Goal: Contribute content: Contribute content

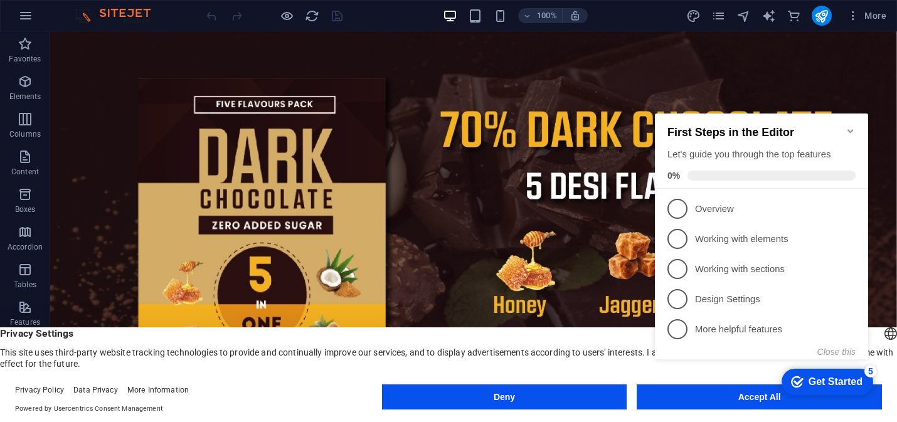
click at [693, 393] on div "checkmark Get Started 5 First Steps in the Editor Let's guide you through the t…" at bounding box center [764, 247] width 228 height 305
click at [850, 129] on icon "Minimize checklist" at bounding box center [851, 131] width 6 height 4
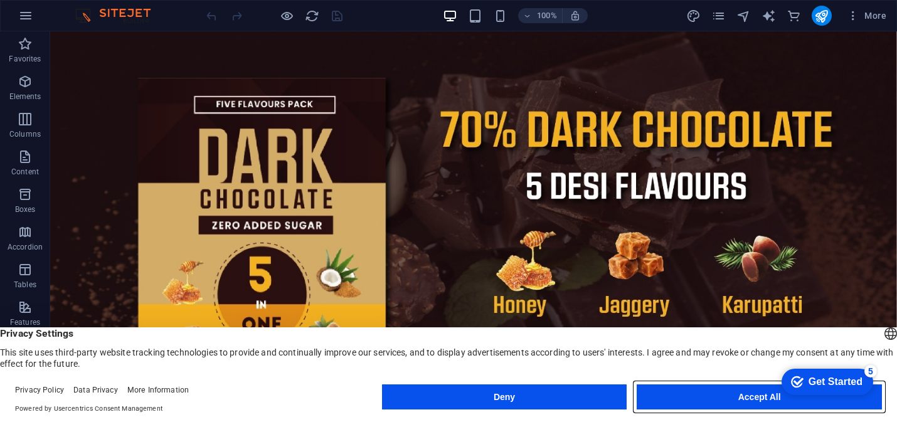
click at [766, 396] on button "Accept All" at bounding box center [759, 397] width 245 height 25
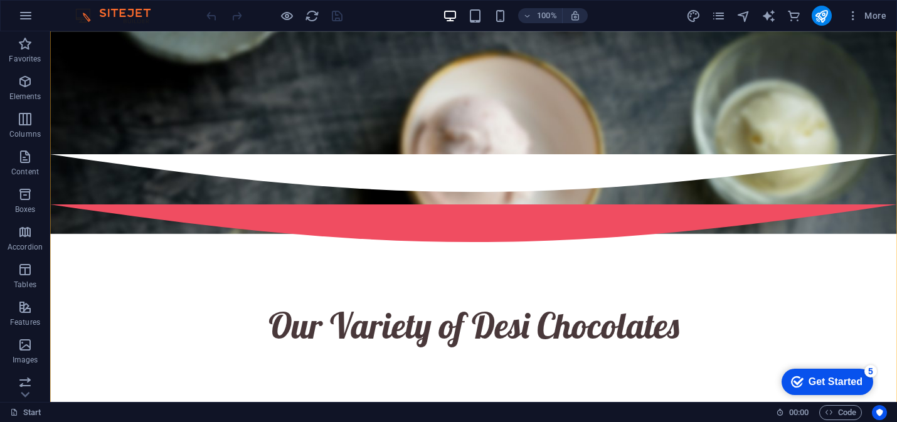
scroll to position [1132, 0]
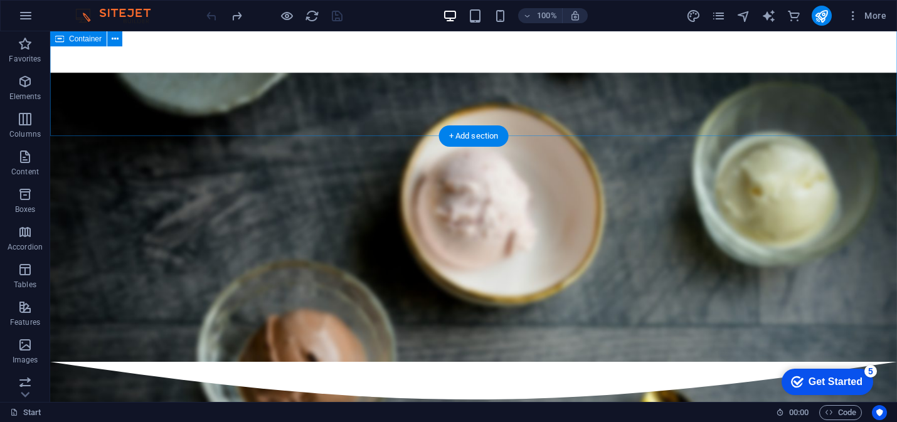
scroll to position [912, 0]
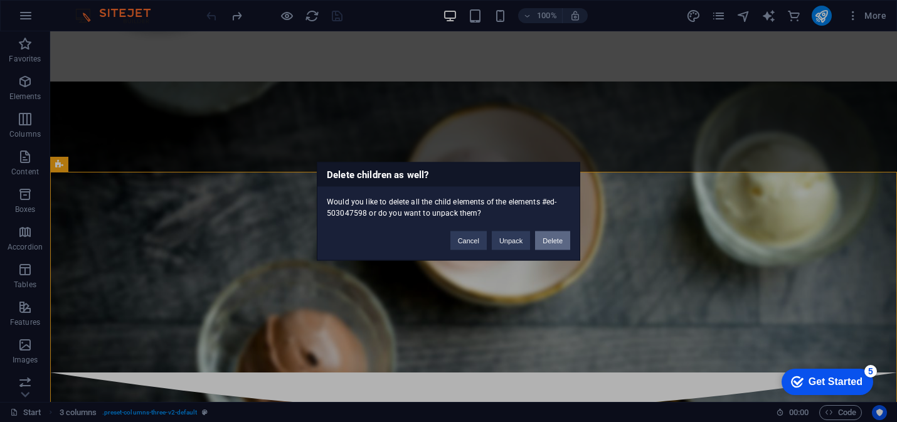
click at [558, 240] on button "Delete" at bounding box center [552, 240] width 35 height 19
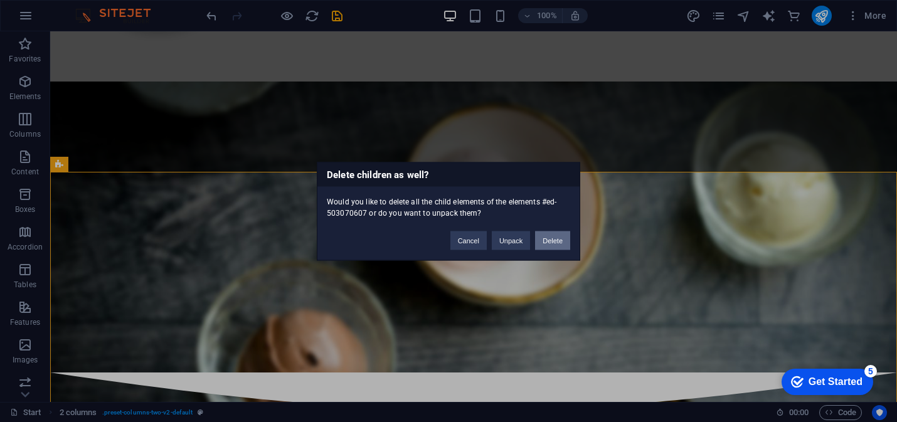
click at [554, 240] on button "Delete" at bounding box center [552, 240] width 35 height 19
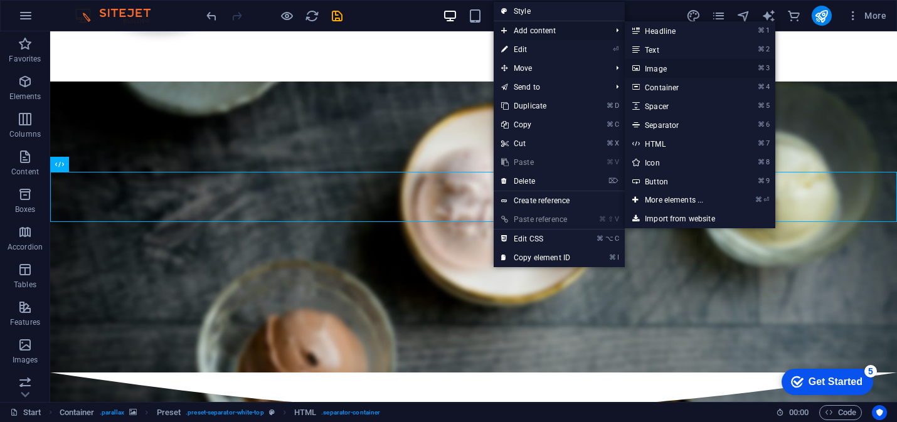
click at [654, 69] on link "⌘ 3 Image" at bounding box center [677, 68] width 104 height 19
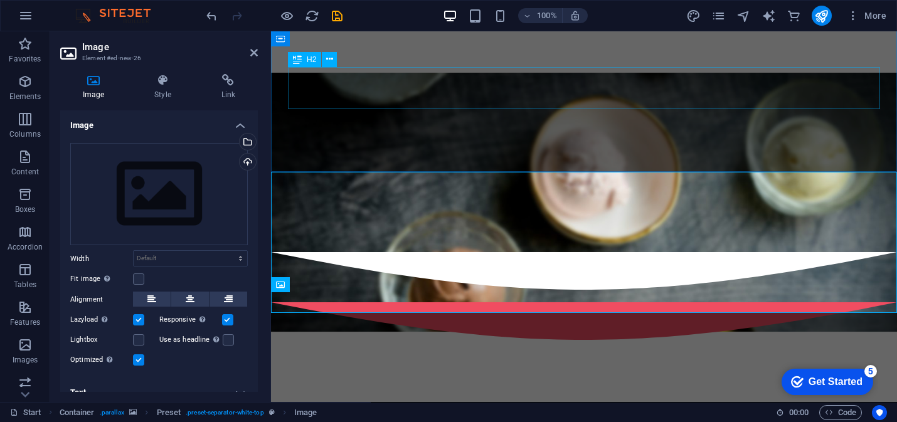
scroll to position [791, 0]
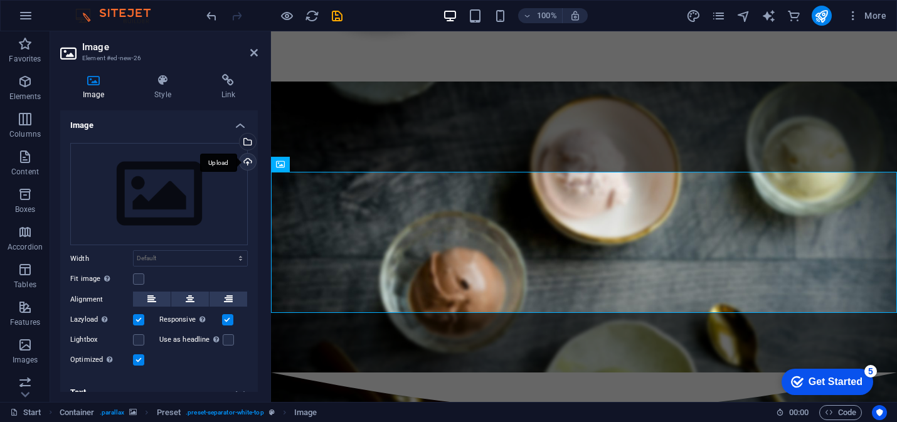
click at [246, 161] on div "Upload" at bounding box center [246, 163] width 19 height 19
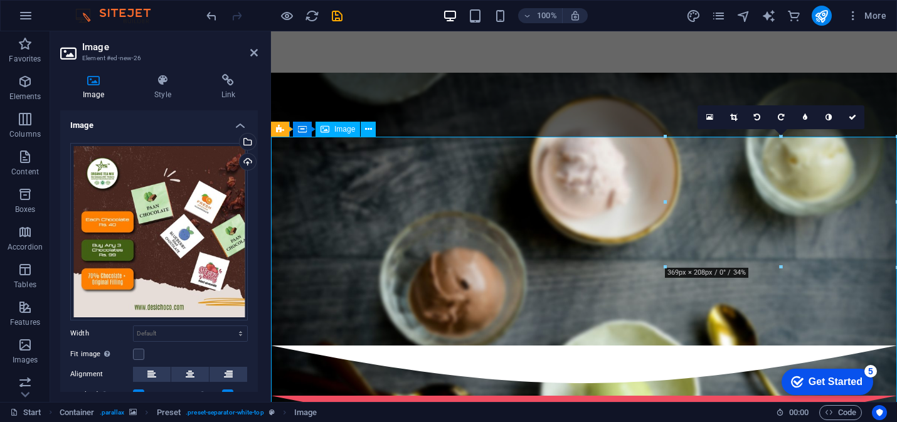
scroll to position [818, 0]
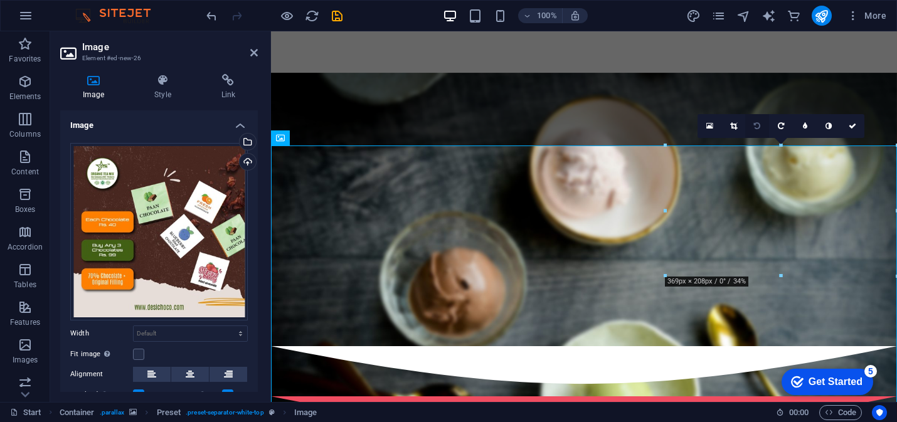
click at [758, 125] on icon at bounding box center [757, 126] width 6 height 8
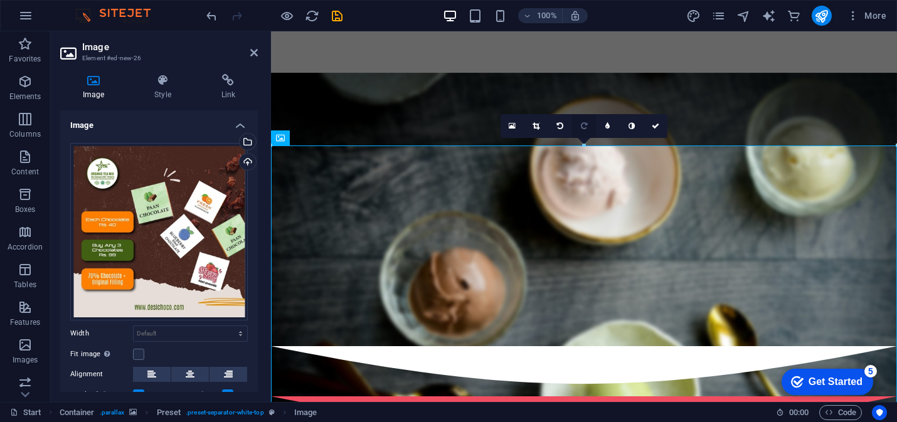
click at [582, 125] on icon at bounding box center [584, 126] width 6 height 8
click at [584, 128] on icon at bounding box center [584, 126] width 6 height 8
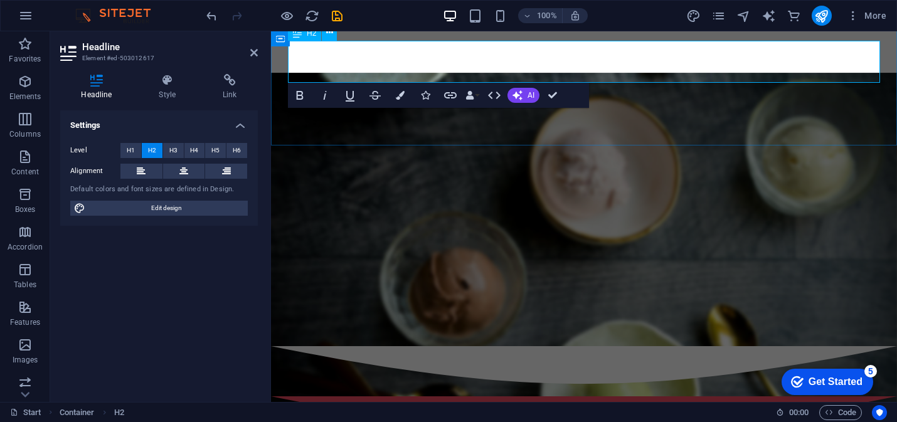
drag, startPoint x: 642, startPoint y: 63, endPoint x: 594, endPoint y: 56, distance: 49.3
drag, startPoint x: 536, startPoint y: 54, endPoint x: 348, endPoint y: 46, distance: 188.4
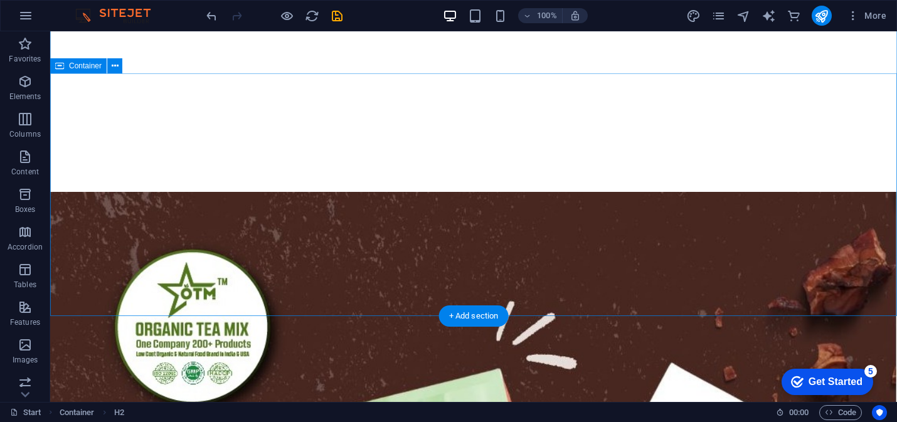
scroll to position [1915, 0]
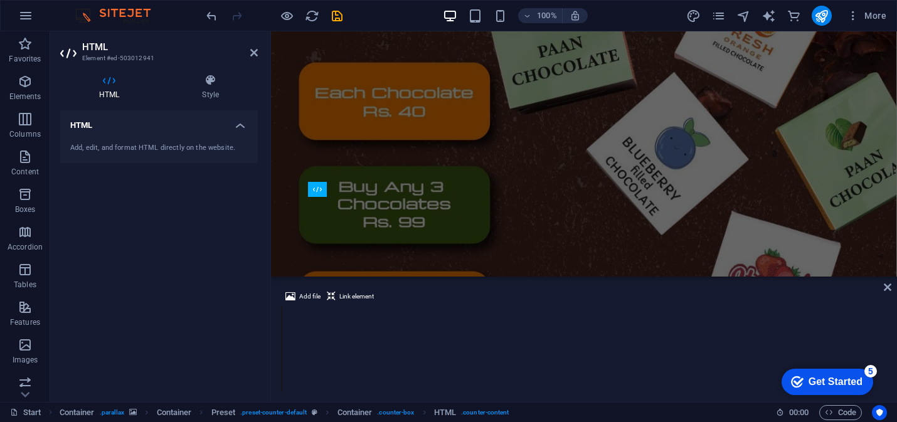
scroll to position [1567, 0]
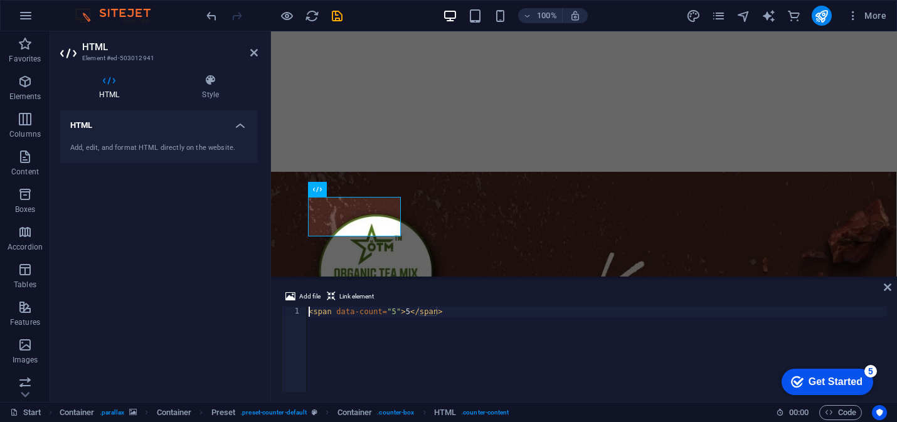
click at [395, 310] on div "< span data-count = "5" > 5 </ span >" at bounding box center [596, 359] width 581 height 105
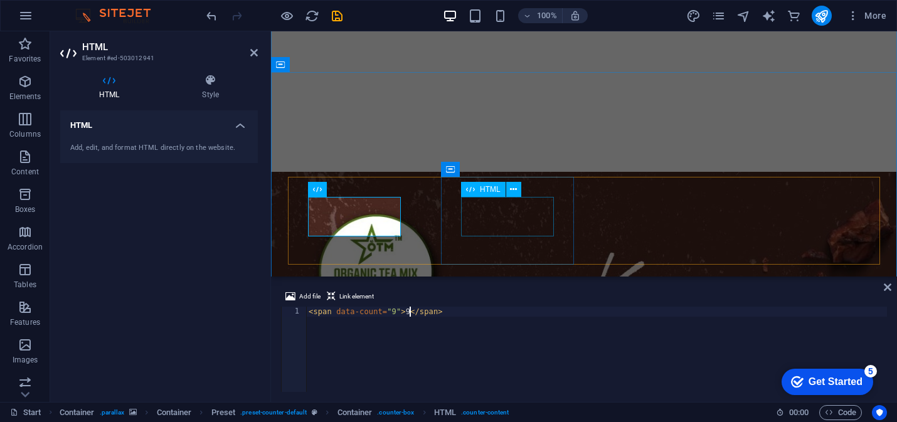
type textarea "<span data-count="9">9</span>"
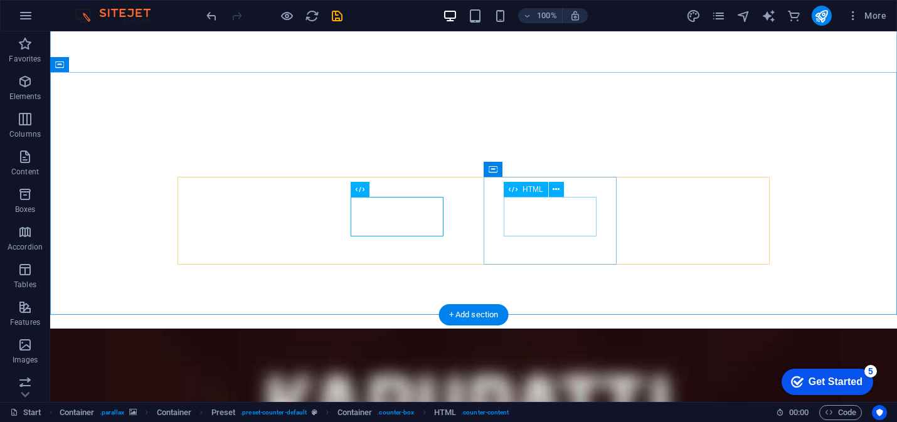
scroll to position [1909, 0]
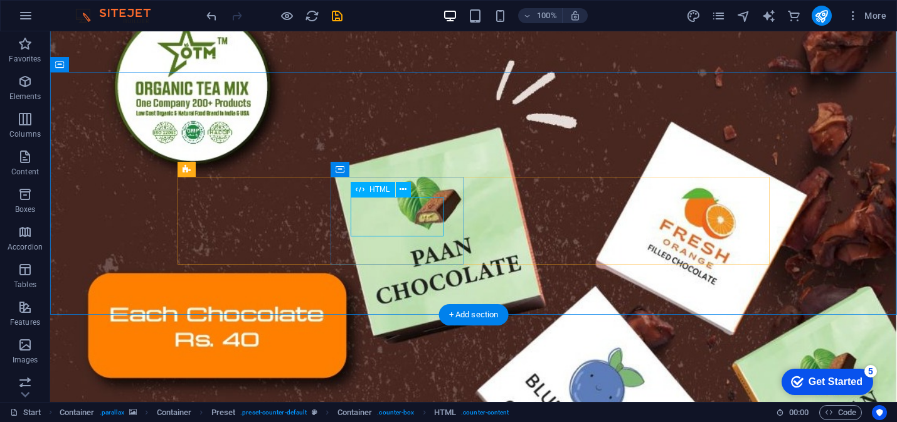
scroll to position [1567, 0]
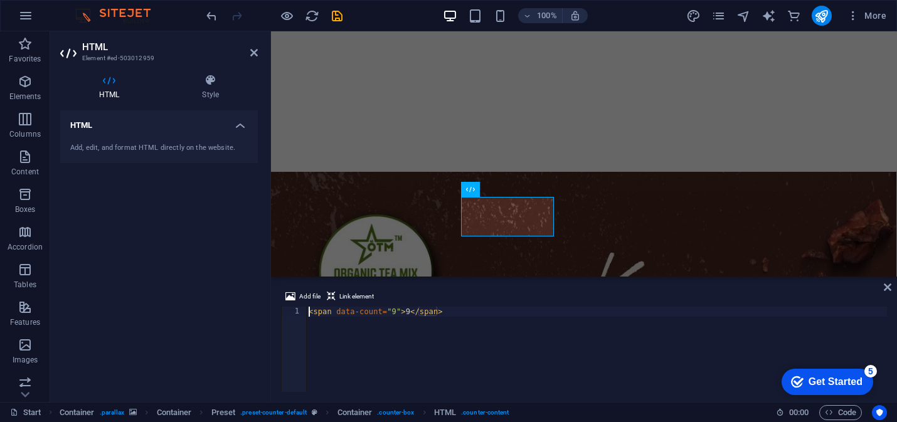
click at [395, 312] on div "< span data-count = "9" > 9 </ span >" at bounding box center [596, 359] width 581 height 105
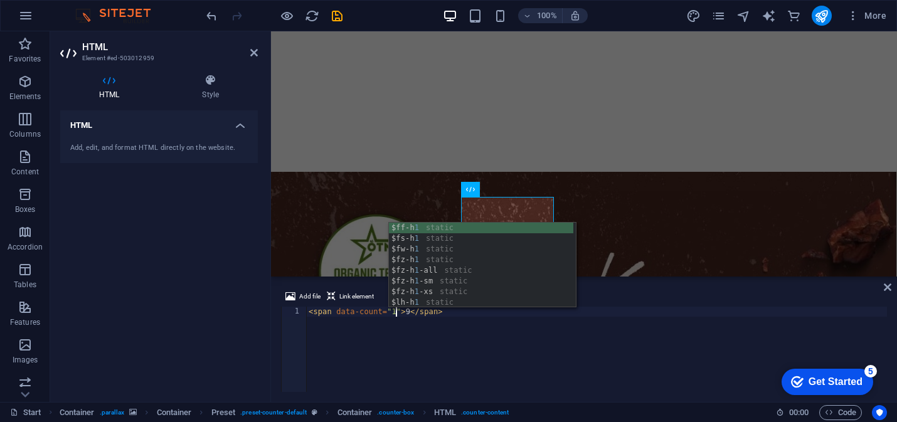
scroll to position [0, 8]
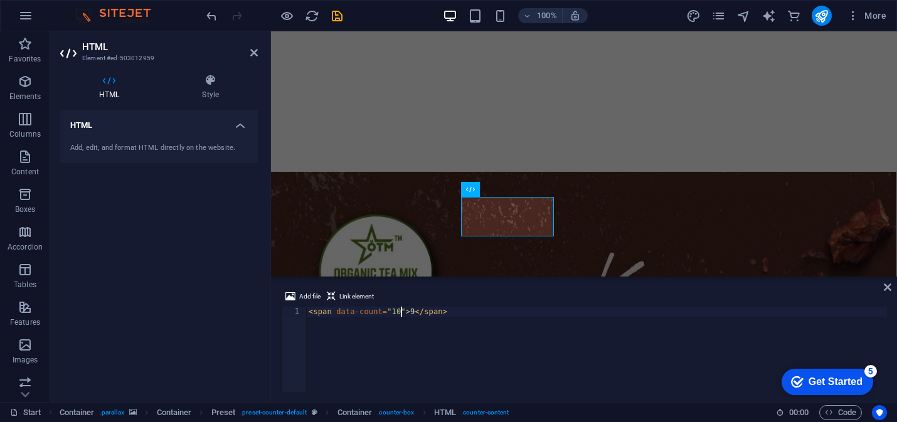
click at [414, 310] on div "< span data-count = "10" > 9 </ span >" at bounding box center [596, 359] width 581 height 105
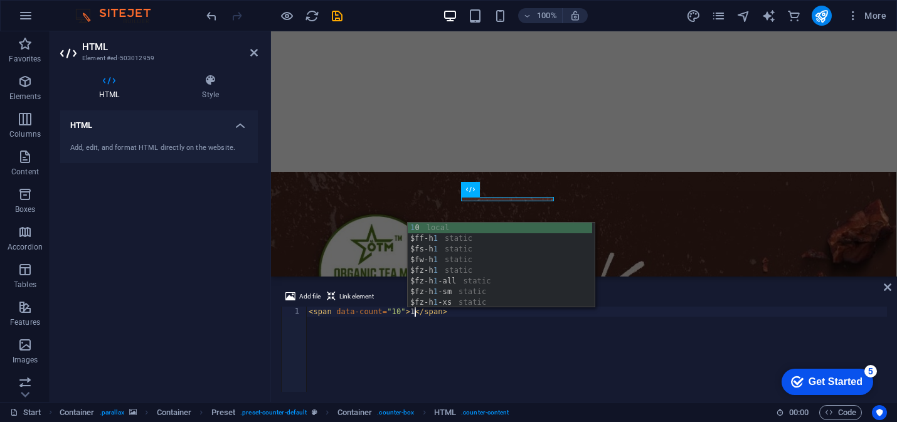
scroll to position [0, 9]
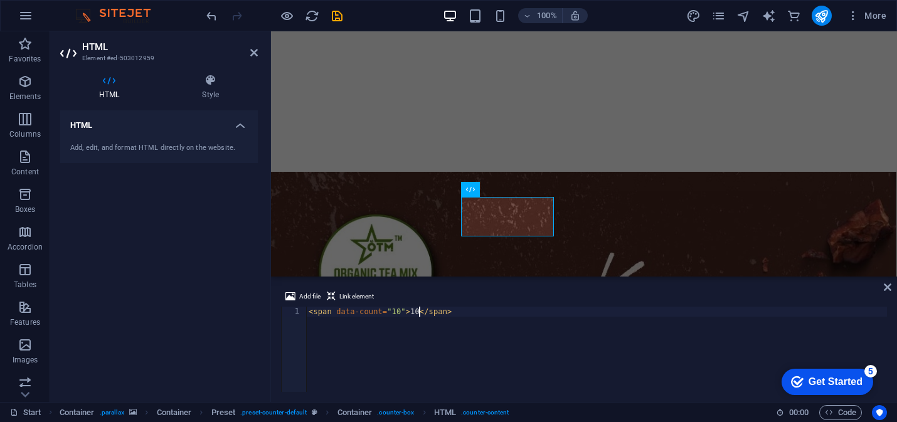
click at [602, 366] on div "< span data-count = "10" > 10 </ span >" at bounding box center [596, 359] width 581 height 105
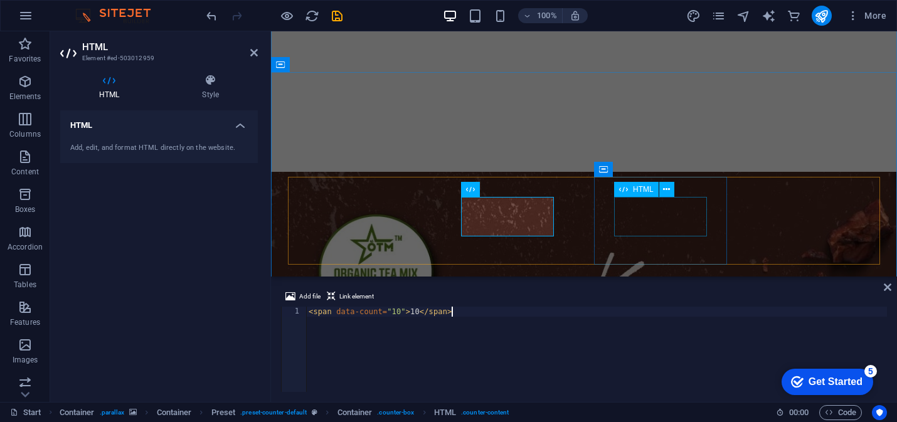
type textarea "<span data-count="10">10</span>"
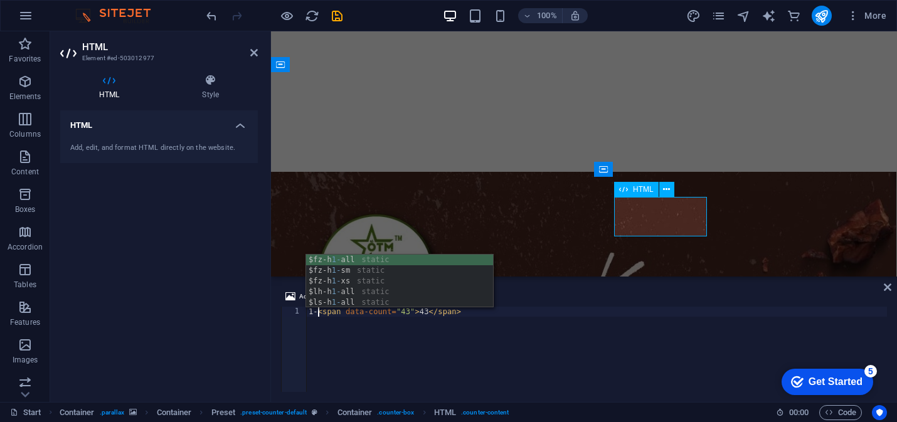
scroll to position [0, 1]
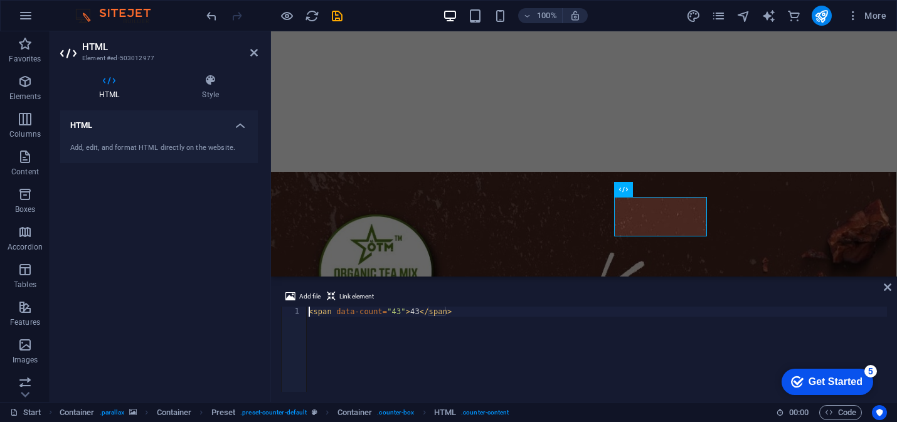
click at [398, 312] on div "< span data-count = "43" > 43 </ span >" at bounding box center [596, 359] width 581 height 105
click at [428, 310] on div "< span data-count = "100+" > 43 </ span >" at bounding box center [596, 359] width 581 height 105
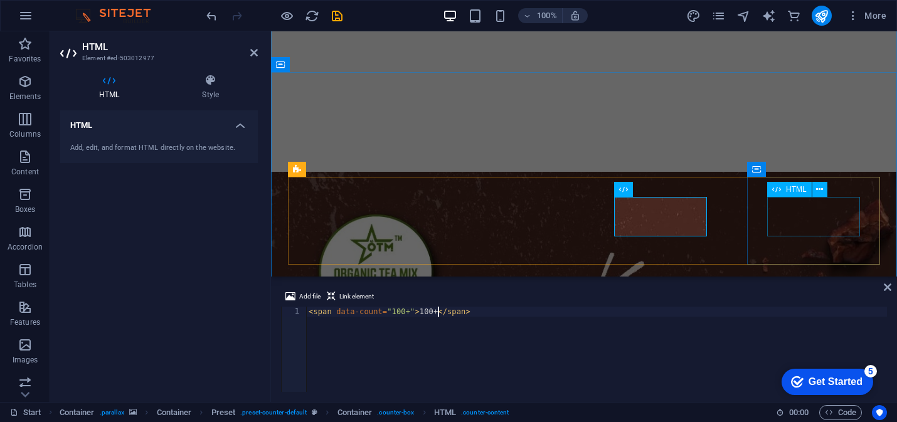
type textarea "<span data-count="100+">100+</span>"
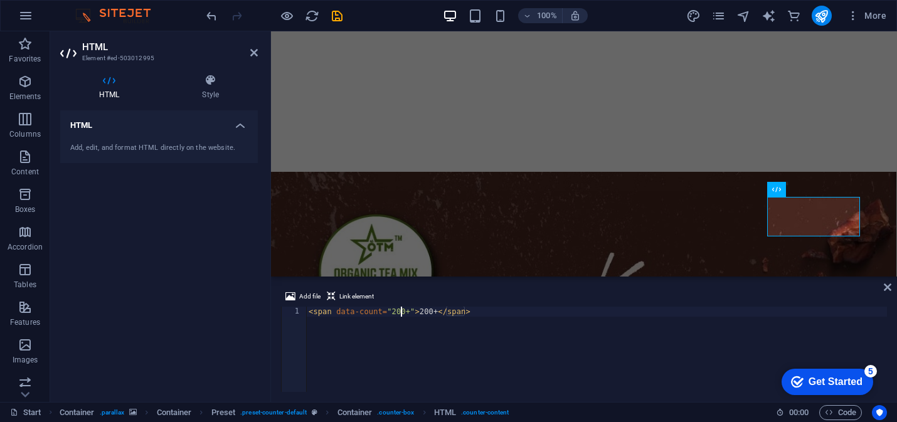
click at [403, 308] on div "< span data-count = "200+" > 200+ </ span >" at bounding box center [596, 359] width 581 height 105
click at [436, 308] on div "< span data-count = "275++" > 200+ </ span >" at bounding box center [596, 359] width 581 height 105
click at [409, 311] on div "< span data-count = "275++" > 200+ </ span >" at bounding box center [596, 359] width 581 height 105
click at [434, 309] on div "< span data-count = "275+" > 200+ </ span >" at bounding box center [596, 359] width 581 height 105
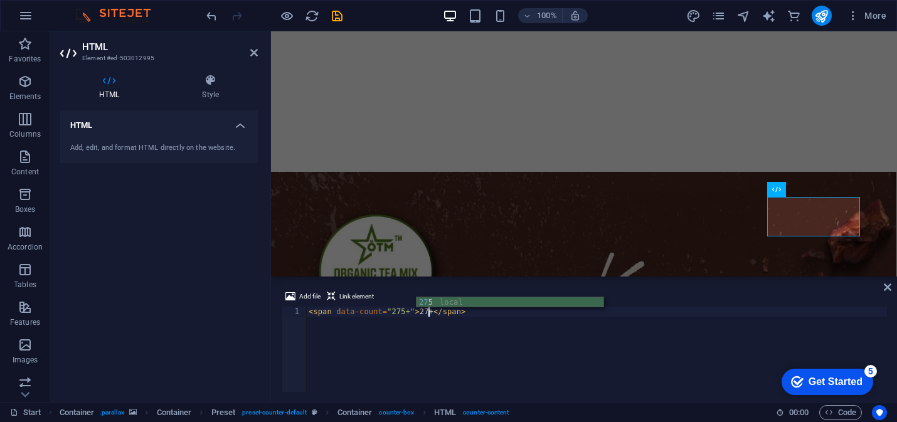
scroll to position [0, 10]
type textarea "<span data-count="275+">275+</span>"
click at [890, 285] on icon at bounding box center [888, 287] width 8 height 10
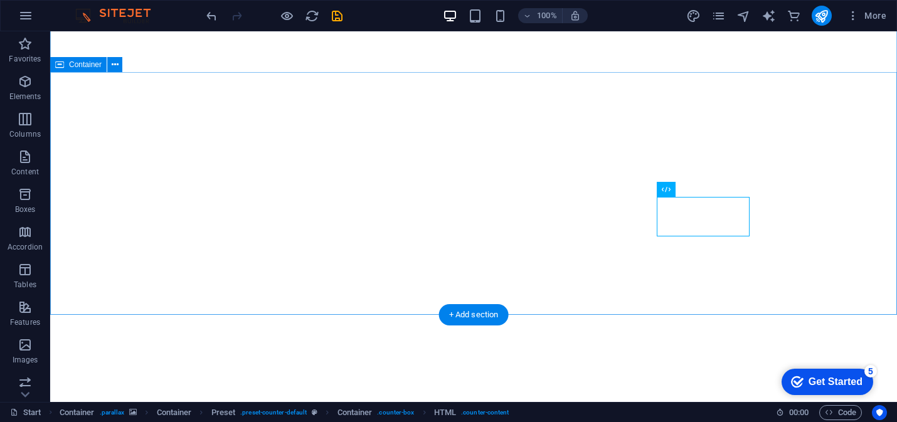
scroll to position [1909, 0]
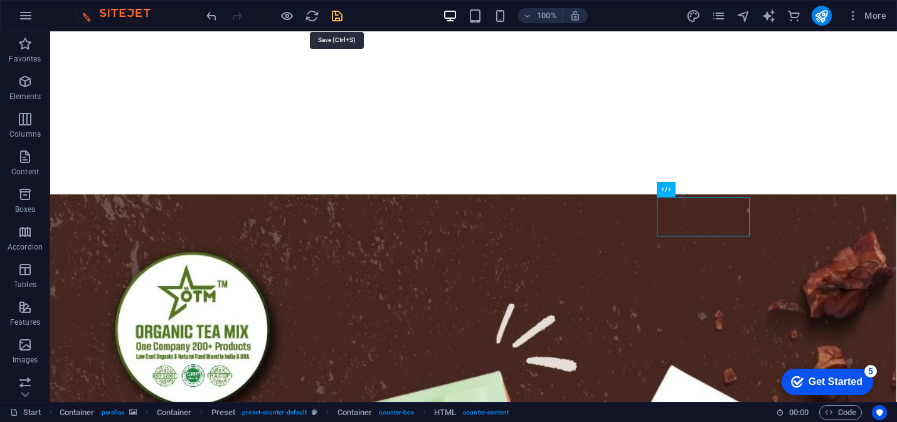
click at [335, 9] on icon "save" at bounding box center [337, 16] width 14 height 14
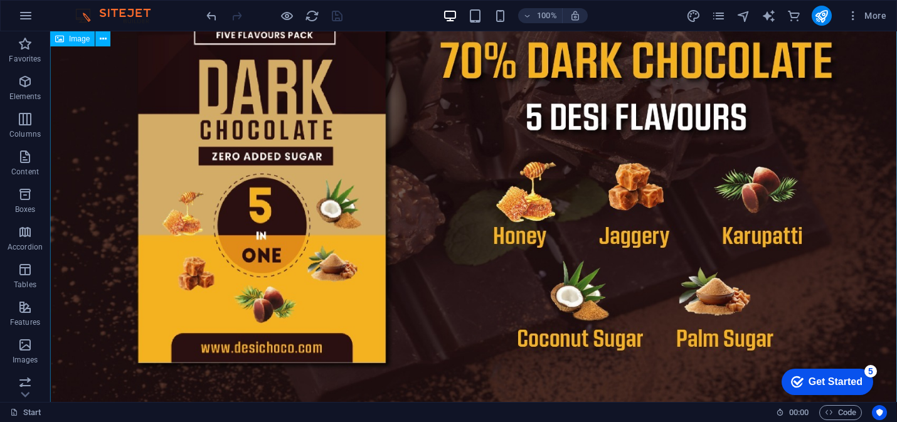
scroll to position [0, 0]
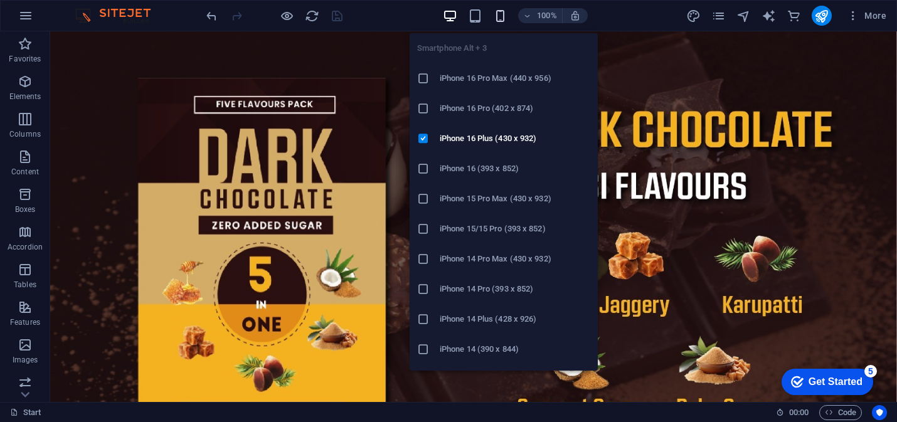
click at [501, 17] on icon "button" at bounding box center [500, 16] width 14 height 14
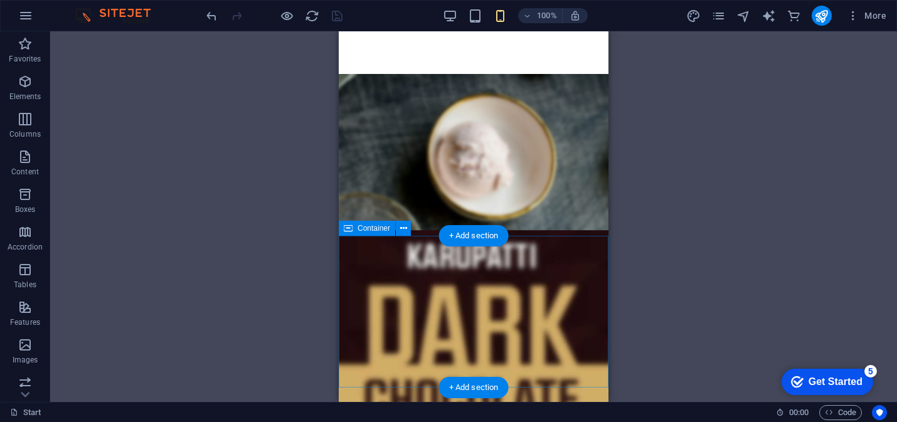
scroll to position [612, 0]
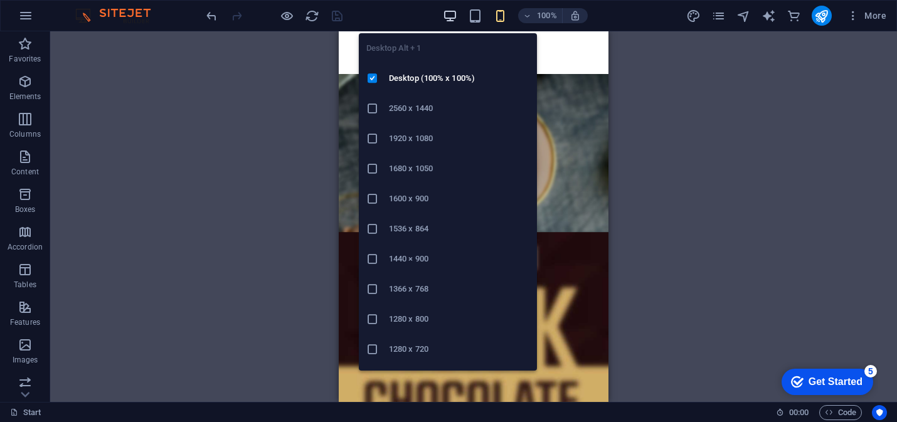
click at [450, 18] on icon "button" at bounding box center [450, 16] width 14 height 14
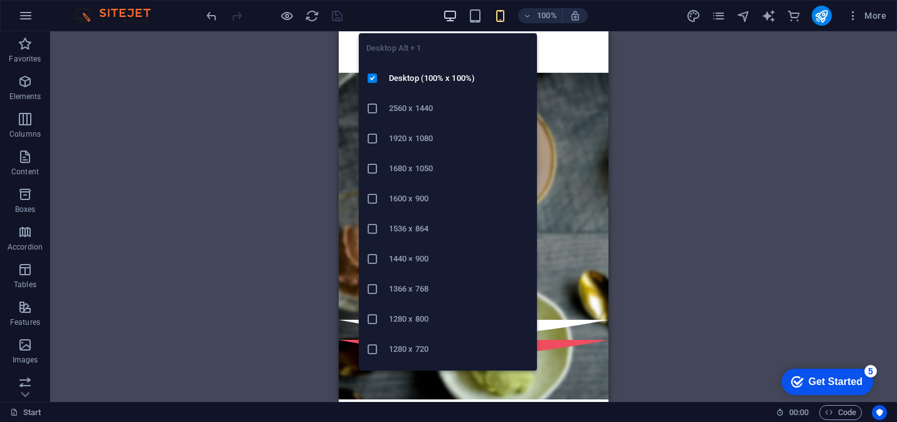
scroll to position [927, 0]
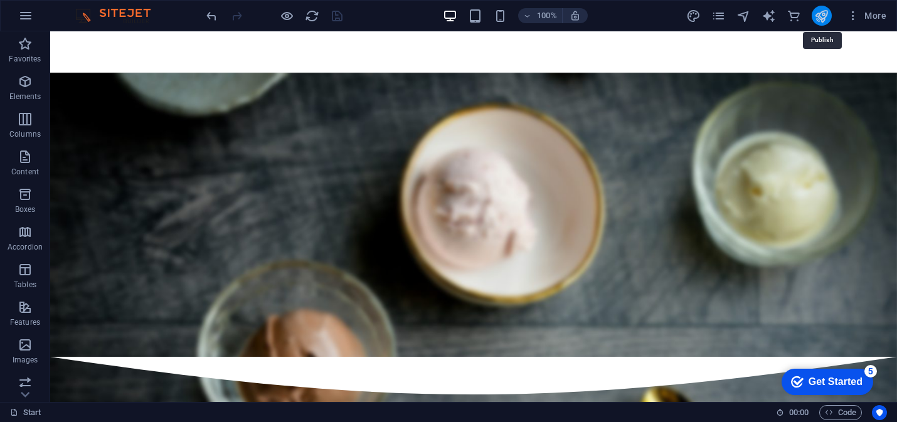
click at [825, 17] on icon "publish" at bounding box center [821, 16] width 14 height 14
